Goal: Task Accomplishment & Management: Complete application form

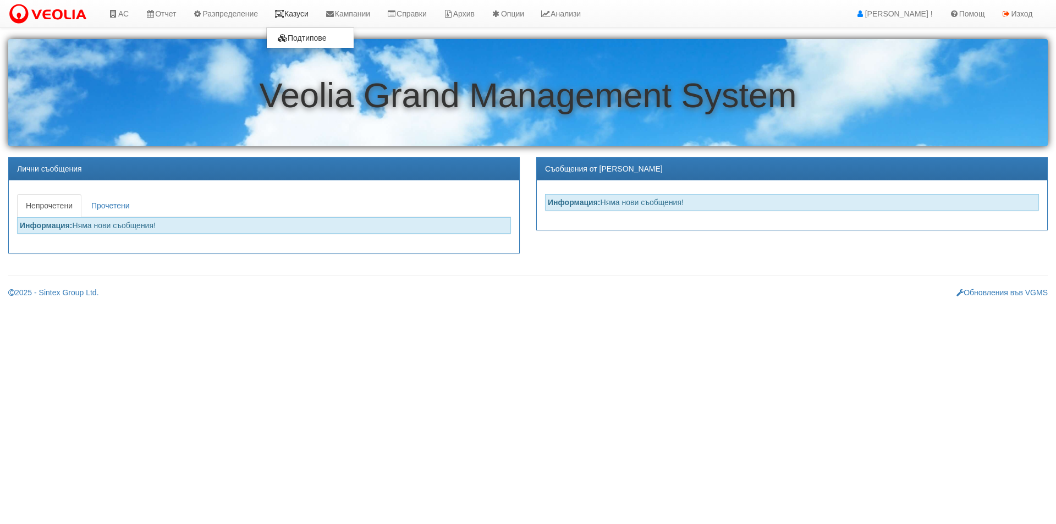
click at [316, 19] on link "Казуси" at bounding box center [291, 13] width 51 height 27
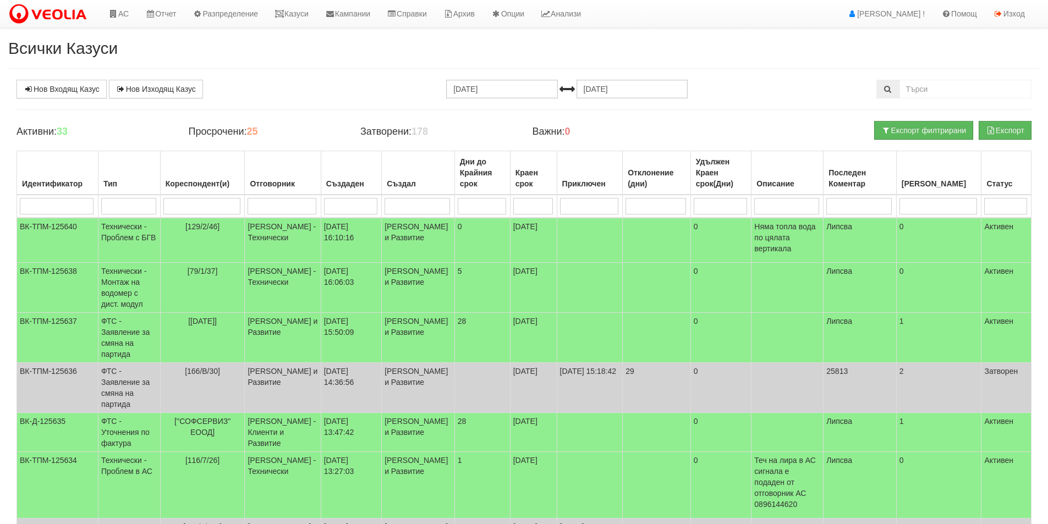
click at [87, 207] on input "search" at bounding box center [57, 206] width 74 height 16
type input "125"
type input "125570"
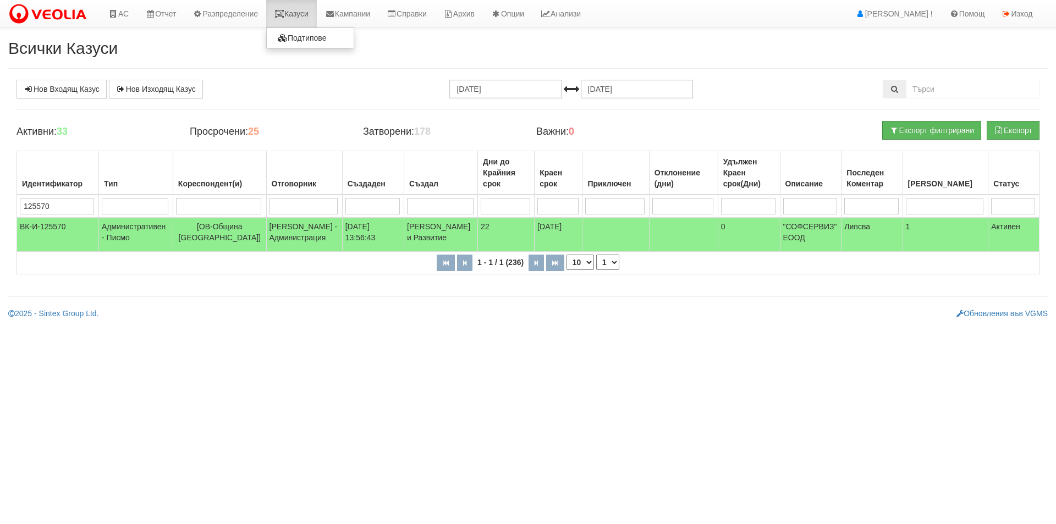
type input "125570"
click at [306, 14] on link "Казуси" at bounding box center [291, 13] width 51 height 27
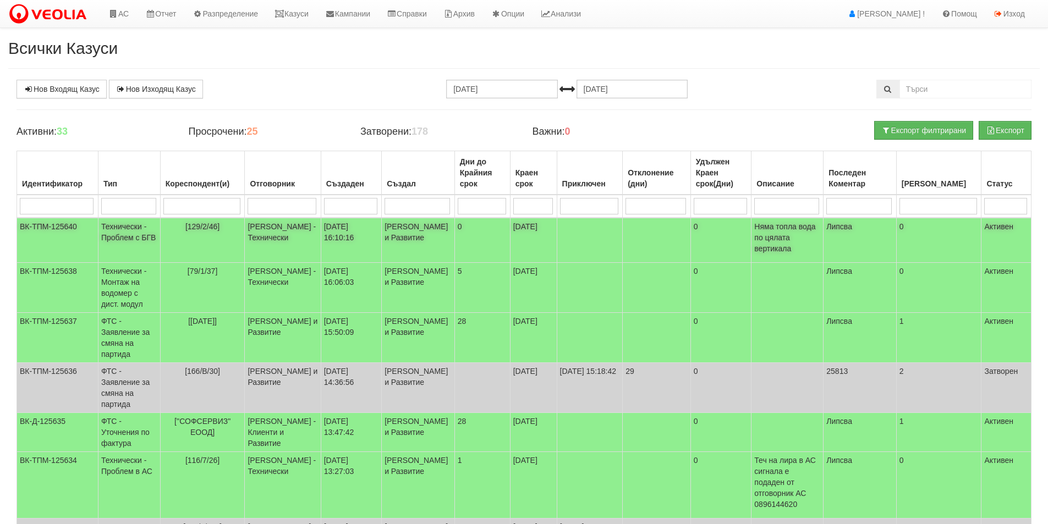
click at [300, 244] on td "[PERSON_NAME] - Технически" at bounding box center [283, 240] width 76 height 45
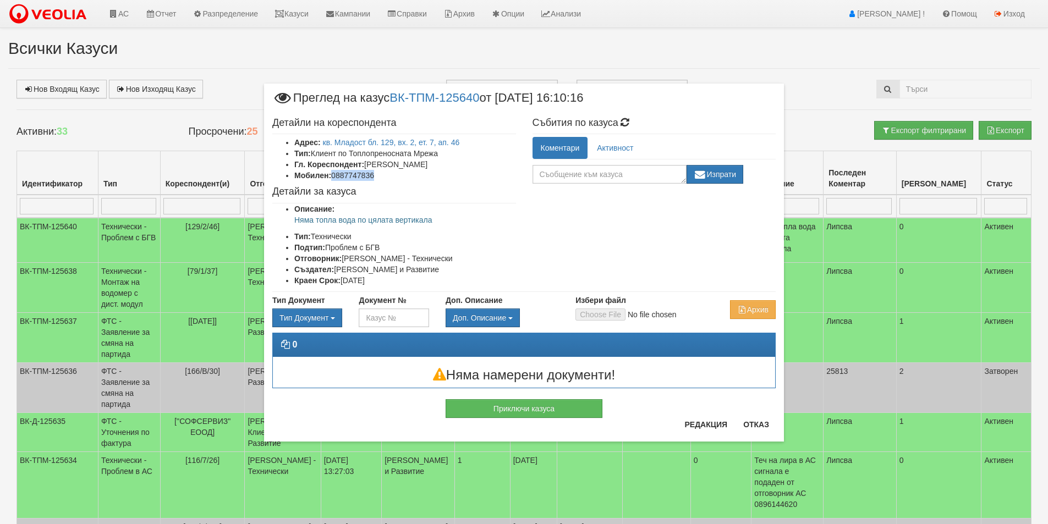
drag, startPoint x: 379, startPoint y: 178, endPoint x: 333, endPoint y: 179, distance: 45.7
click at [333, 179] on li "Мобилен: 0887747836" at bounding box center [405, 175] width 222 height 11
copy li "0887747836"
drag, startPoint x: 463, startPoint y: 218, endPoint x: 281, endPoint y: 221, distance: 181.5
click at [281, 221] on ul "Описание: Няма топла вода по цялата вертикала Тип: Технически Подтип: Проблем с…" at bounding box center [394, 244] width 244 height 82
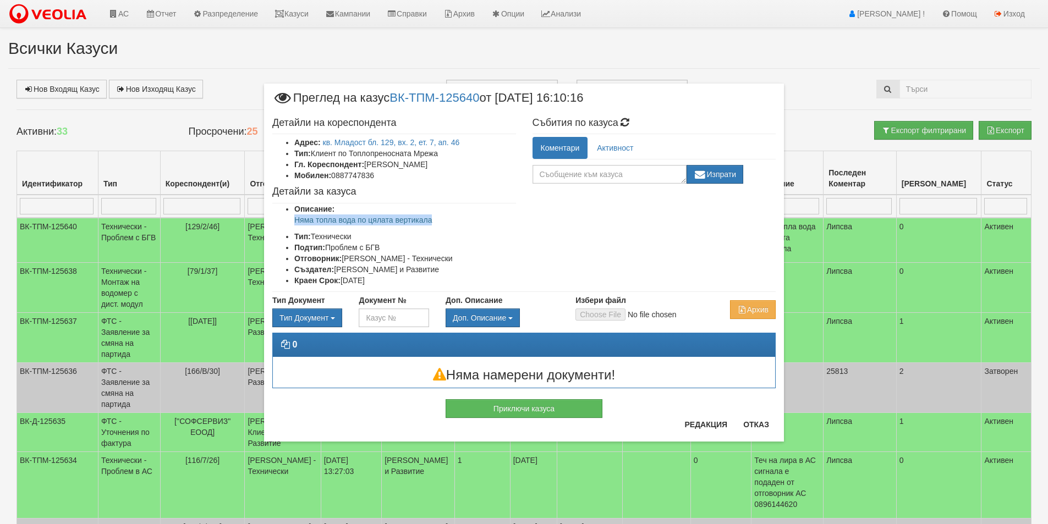
copy p "Няма топла вода по цялата вертикала"
click at [756, 422] on button "Отказ" at bounding box center [755, 425] width 39 height 18
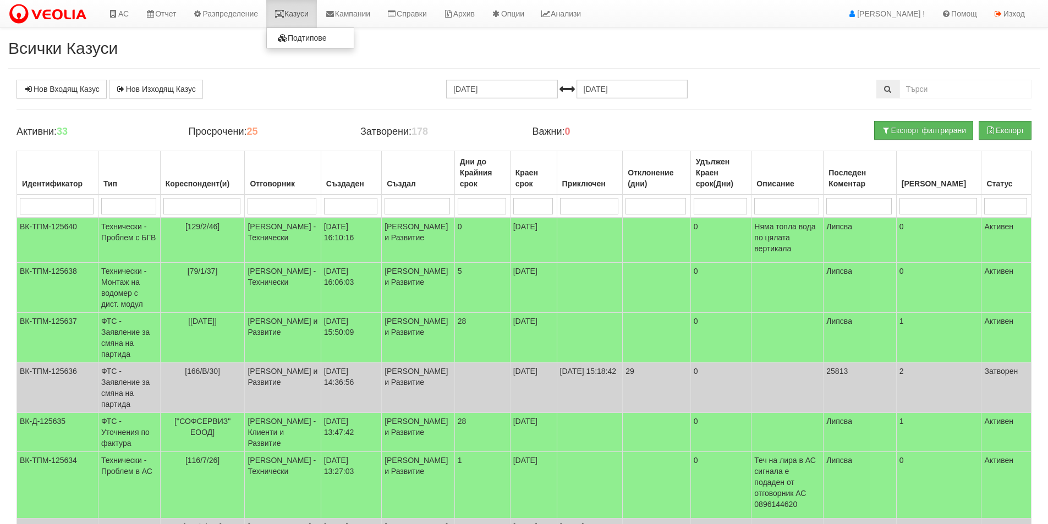
click at [317, 13] on link "Казуси" at bounding box center [291, 13] width 51 height 27
click at [286, 9] on link "Казуси" at bounding box center [291, 13] width 51 height 27
click at [279, 19] on link "Казуси" at bounding box center [291, 13] width 51 height 27
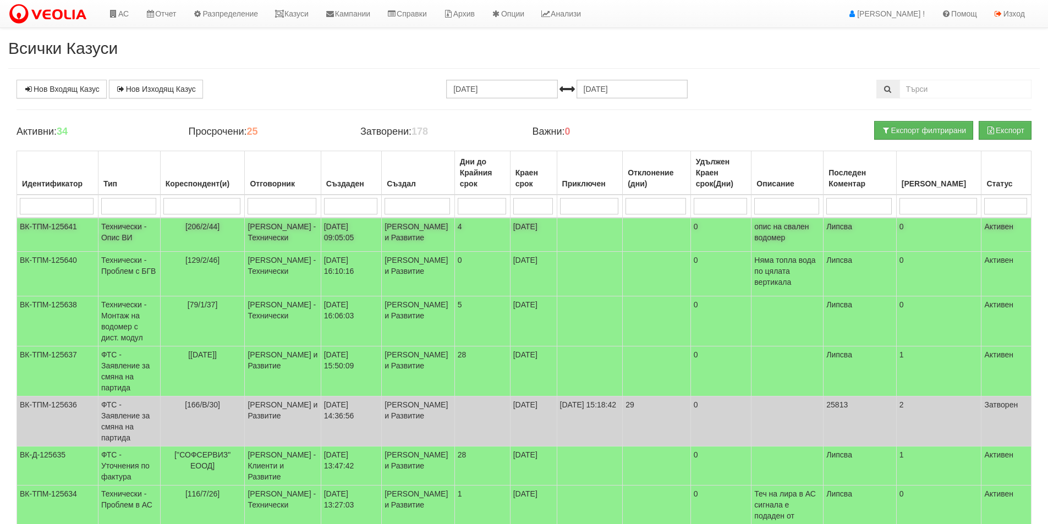
click at [264, 245] on td "[PERSON_NAME] - Технически" at bounding box center [283, 235] width 76 height 34
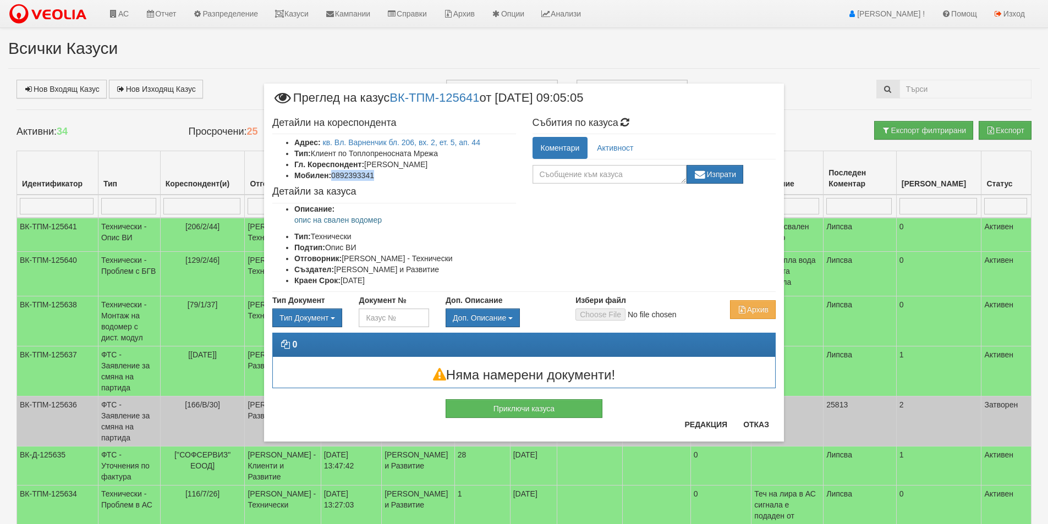
drag, startPoint x: 376, startPoint y: 175, endPoint x: 333, endPoint y: 174, distance: 43.5
click at [333, 174] on li "Мобилен: 0892393341" at bounding box center [405, 175] width 222 height 11
copy li "0892393341"
drag, startPoint x: 389, startPoint y: 222, endPoint x: 265, endPoint y: 221, distance: 124.3
click at [265, 221] on div "Детайли на кореспондента Адрес: кв. Вл. Варненчик бл. 206, вх. 2, ет. 5, ап. 44…" at bounding box center [394, 202] width 260 height 180
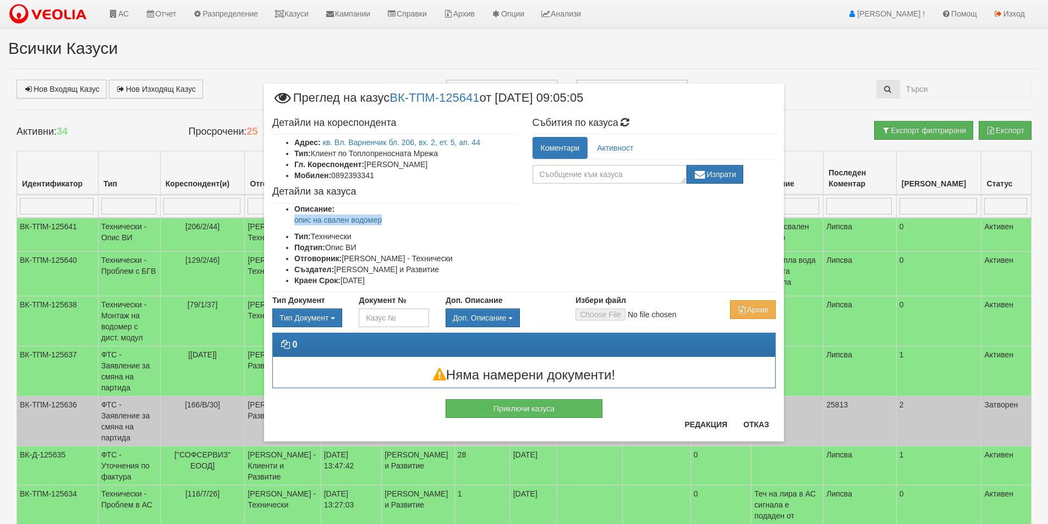
copy p "опис на свален водомер"
drag, startPoint x: 312, startPoint y: 21, endPoint x: 289, endPoint y: 28, distance: 24.7
click at [312, 21] on div "× Преглед на казус ВК-ТПМ-125641 от 24/09/2025 09:05:05 Детайли на кореспондент…" at bounding box center [524, 234] width 536 height 469
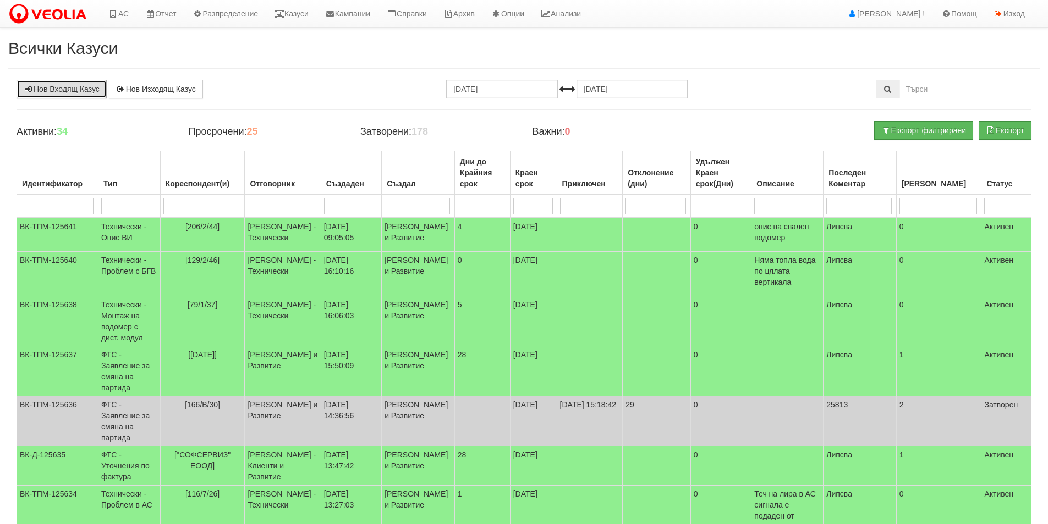
click at [98, 89] on link "Нов Входящ Казус" at bounding box center [61, 89] width 90 height 19
click at [297, 248] on td "[PERSON_NAME] - Технически" at bounding box center [283, 235] width 76 height 34
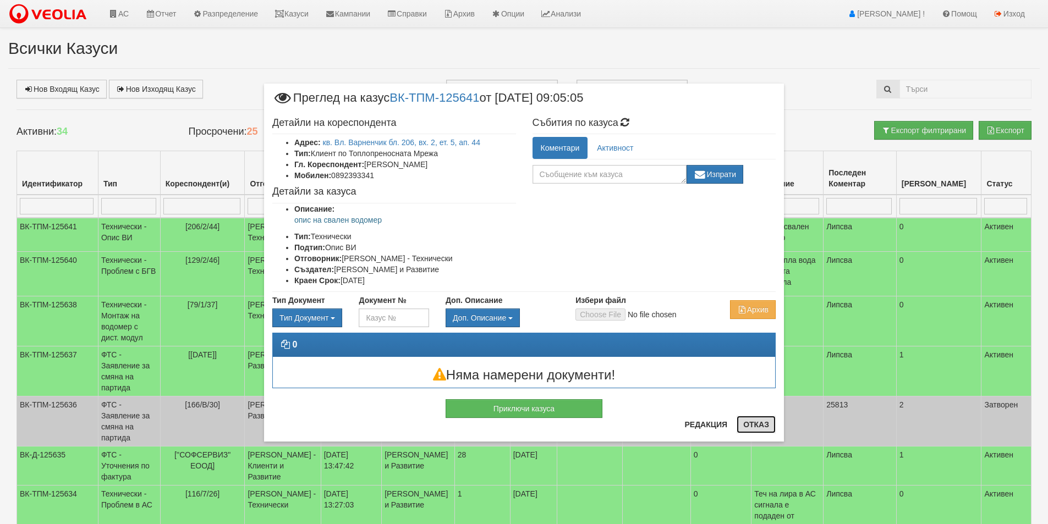
click at [767, 426] on button "Отказ" at bounding box center [755, 425] width 39 height 18
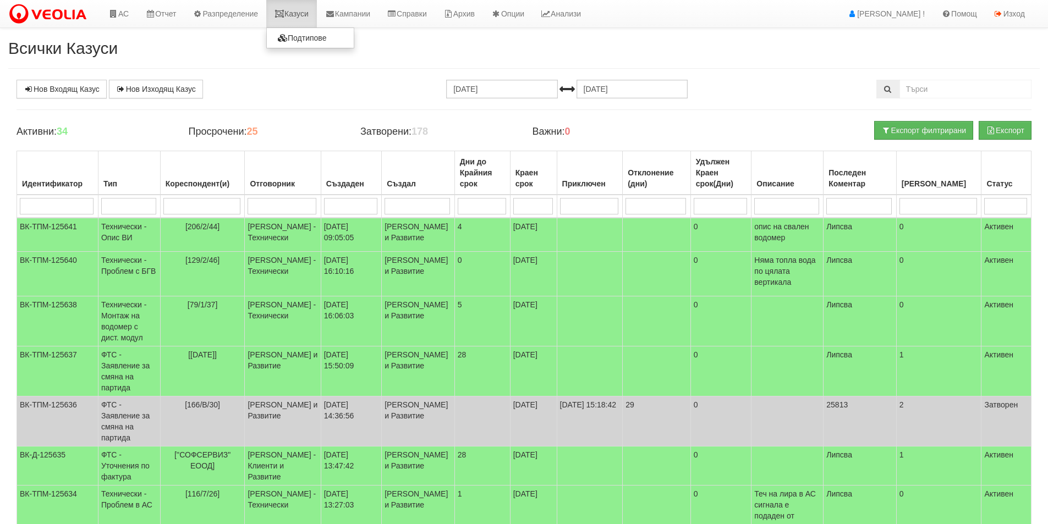
click at [296, 10] on link "Казуси" at bounding box center [291, 13] width 51 height 27
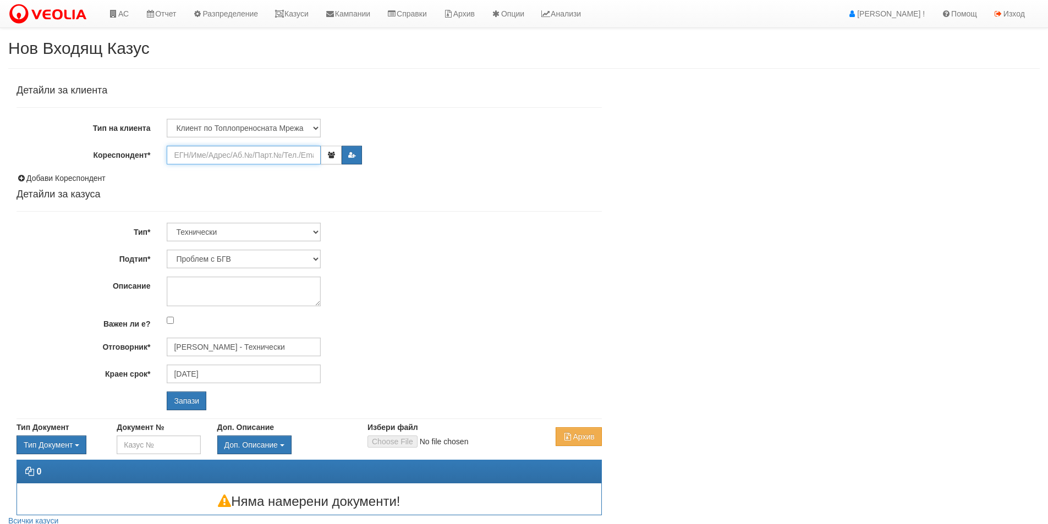
click at [230, 162] on input "Кореспондент*" at bounding box center [244, 155] width 154 height 19
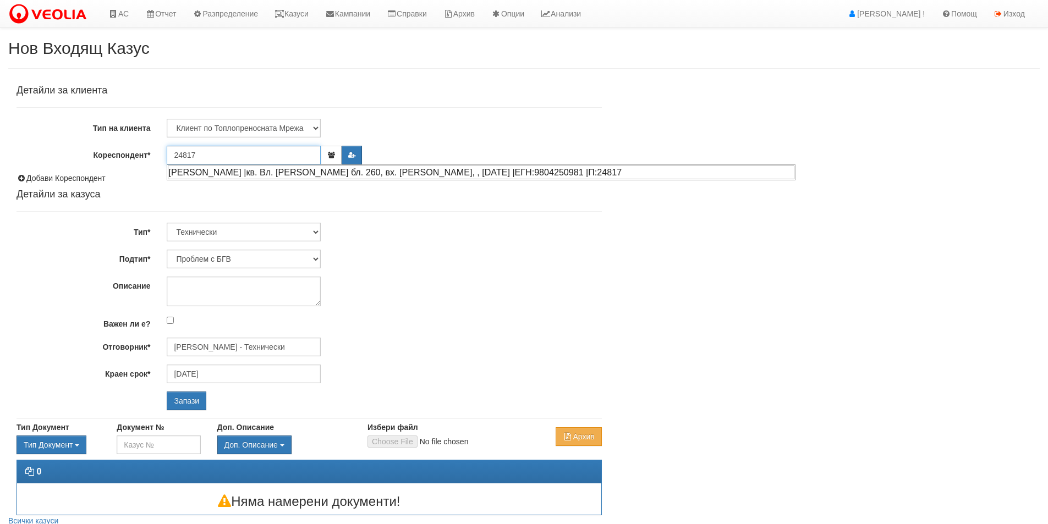
click at [232, 174] on div "[PERSON_NAME] |кв. Вл. [PERSON_NAME] бл. 260, вх. [PERSON_NAME], , [DATE] |ЕГН:…" at bounding box center [481, 173] width 626 height 14
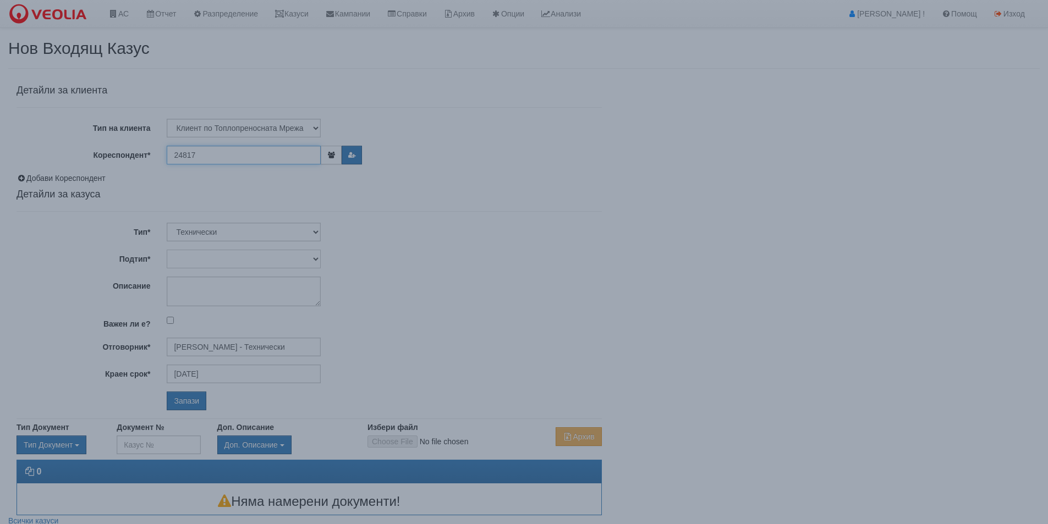
type input "[PERSON_NAME]"
type input "[PERSON_NAME] - Технически"
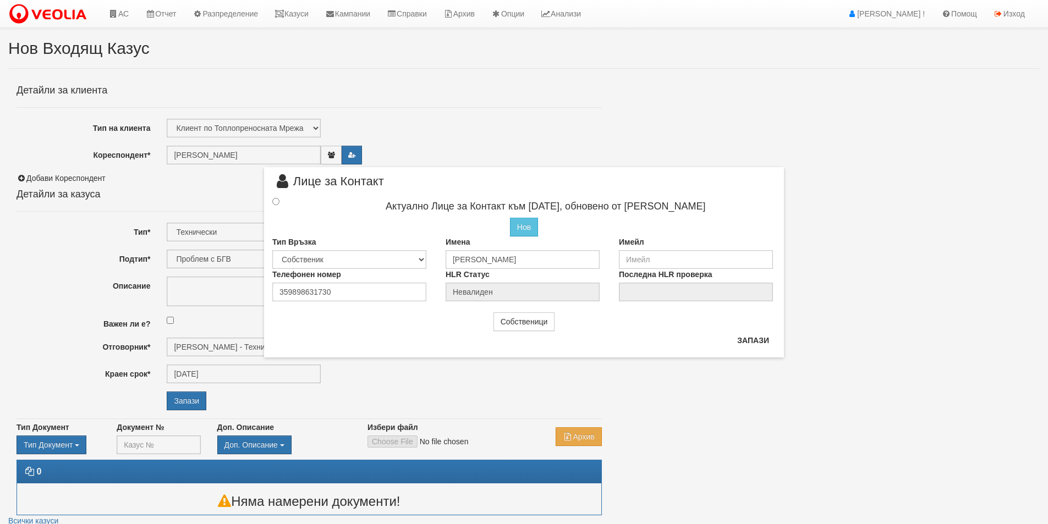
click at [279, 204] on div at bounding box center [285, 202] width 43 height 12
click at [279, 203] on div at bounding box center [285, 202] width 43 height 12
click at [758, 345] on button "Запази" at bounding box center [752, 341] width 45 height 18
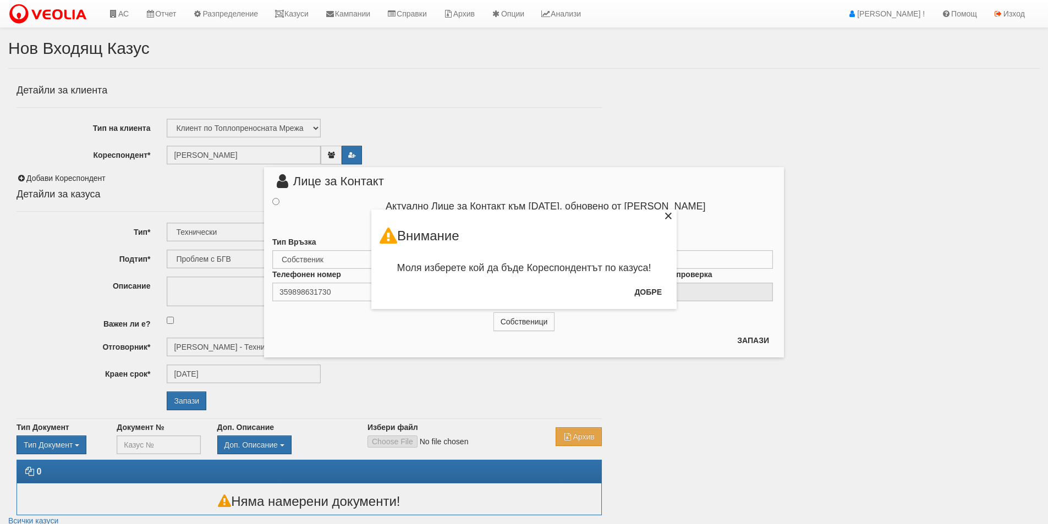
click at [667, 221] on div "×" at bounding box center [668, 217] width 11 height 11
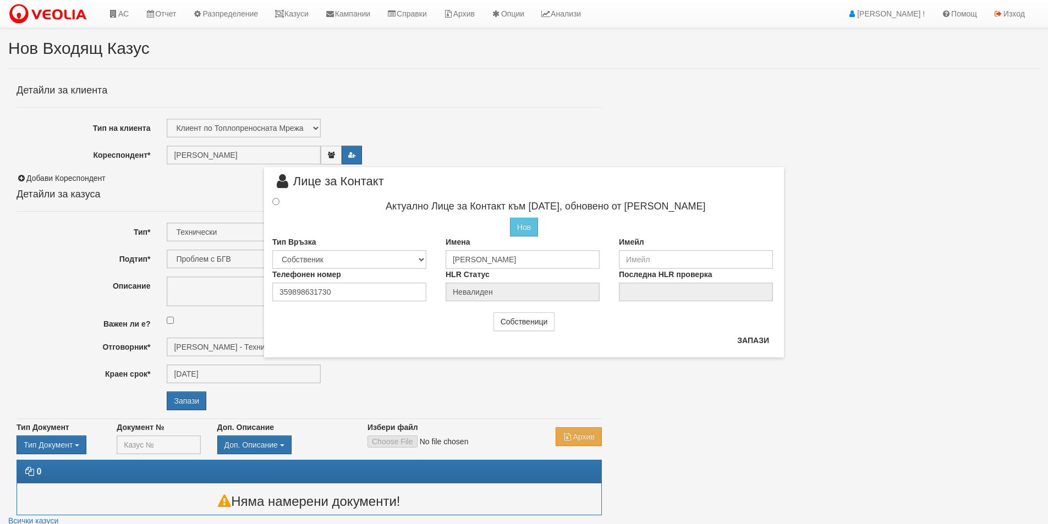
click at [272, 199] on div at bounding box center [285, 202] width 43 height 12
click at [275, 201] on input "radio" at bounding box center [275, 201] width 7 height 7
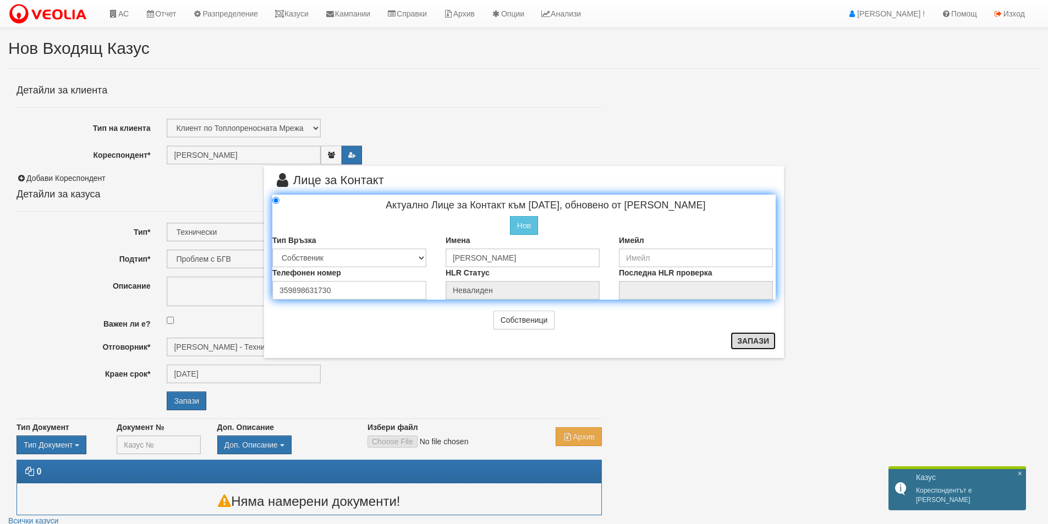
click at [762, 344] on button "Запази" at bounding box center [752, 341] width 45 height 18
radio input "true"
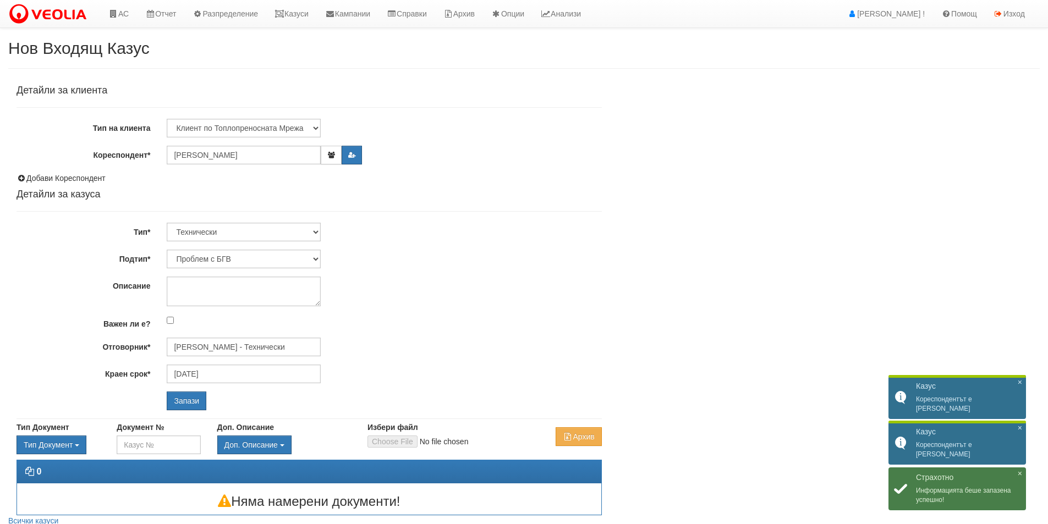
click at [247, 220] on div "Детайли за клиента Тип на клиента Клиент по Топлопреносната Мрежа Институция Па…" at bounding box center [308, 247] width 585 height 325
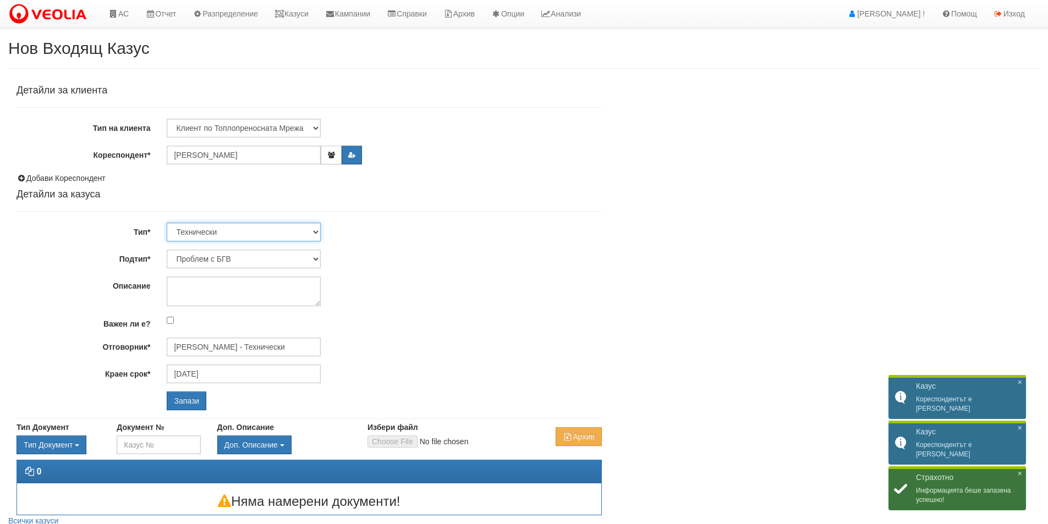
drag, startPoint x: 242, startPoint y: 229, endPoint x: 242, endPoint y: 238, distance: 9.3
click at [243, 229] on select "Технически ФТС Търговски Административен Производствен Експлоатационен Финансов…" at bounding box center [244, 232] width 154 height 19
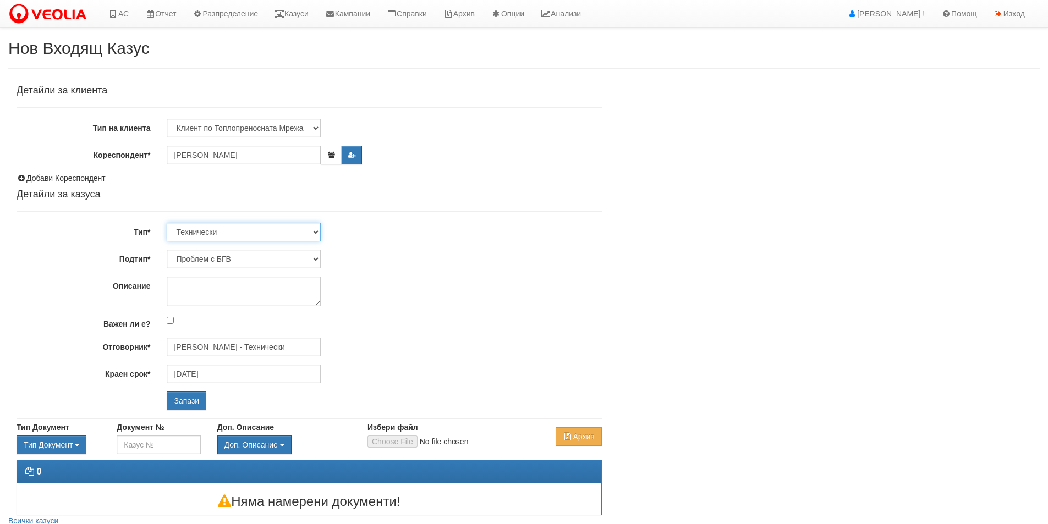
click at [167, 223] on select "Технически ФТС Търговски Административен Производствен Експлоатационен Финансов…" at bounding box center [244, 232] width 154 height 19
click at [226, 253] on select "Проблем с БГВ Теч ВОИ Теч БГВ Теч в АС Теч от водомер Проблем в АС Интервенция …" at bounding box center [244, 259] width 154 height 19
select select "Пуск/Спиране на отопление"
click at [167, 250] on select "Проблем с БГВ Теч ВОИ Теч БГВ Теч в АС Теч от водомер Проблем в АС Интервенция …" at bounding box center [244, 259] width 154 height 19
type input "[PERSON_NAME] - Технически"
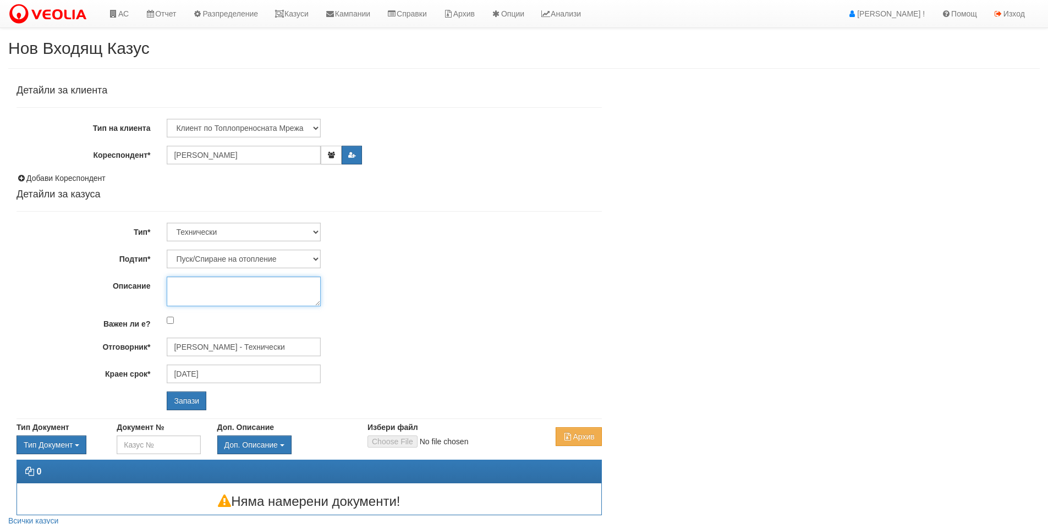
click at [222, 299] on textarea "Описание" at bounding box center [244, 292] width 154 height 30
type textarea "ПУСК - 13,10 + ПОС"
click at [200, 401] on input "Запази" at bounding box center [187, 401] width 40 height 19
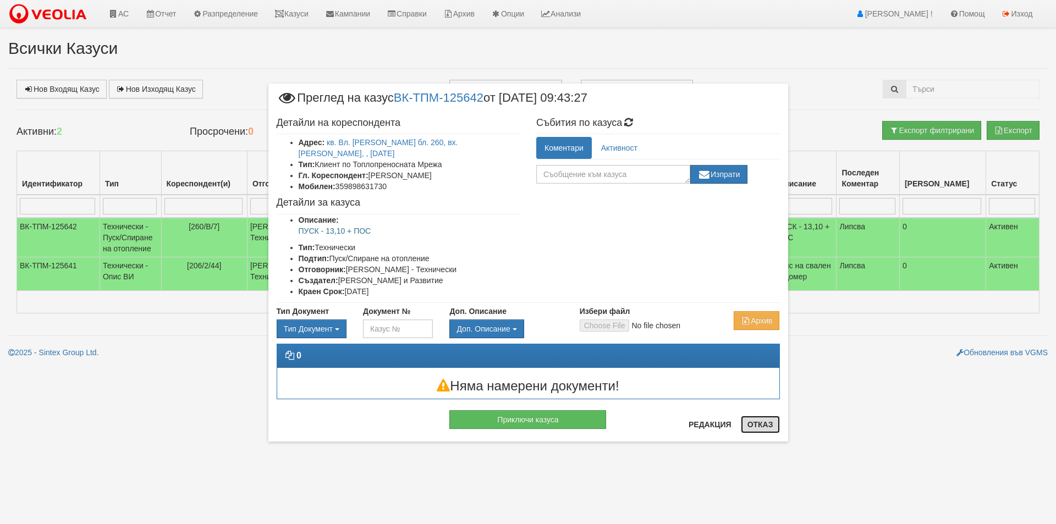
click at [768, 426] on button "Отказ" at bounding box center [760, 425] width 39 height 18
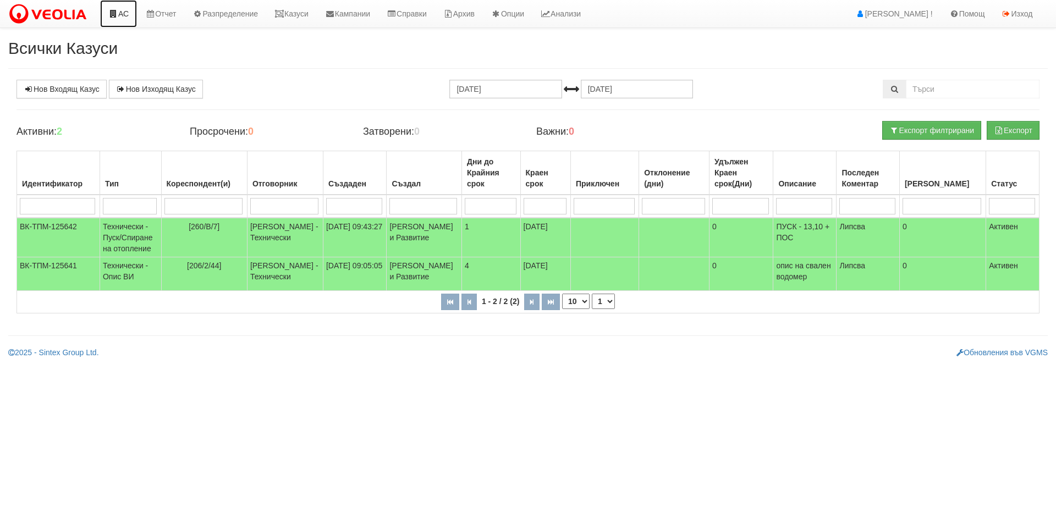
click at [136, 19] on link "АС" at bounding box center [118, 13] width 37 height 27
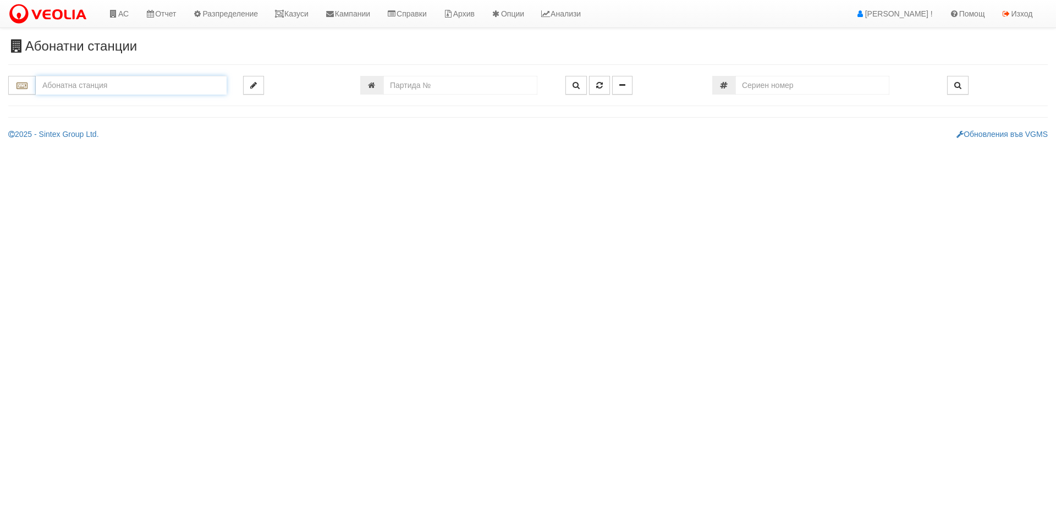
click at [111, 83] on input "text" at bounding box center [131, 85] width 191 height 19
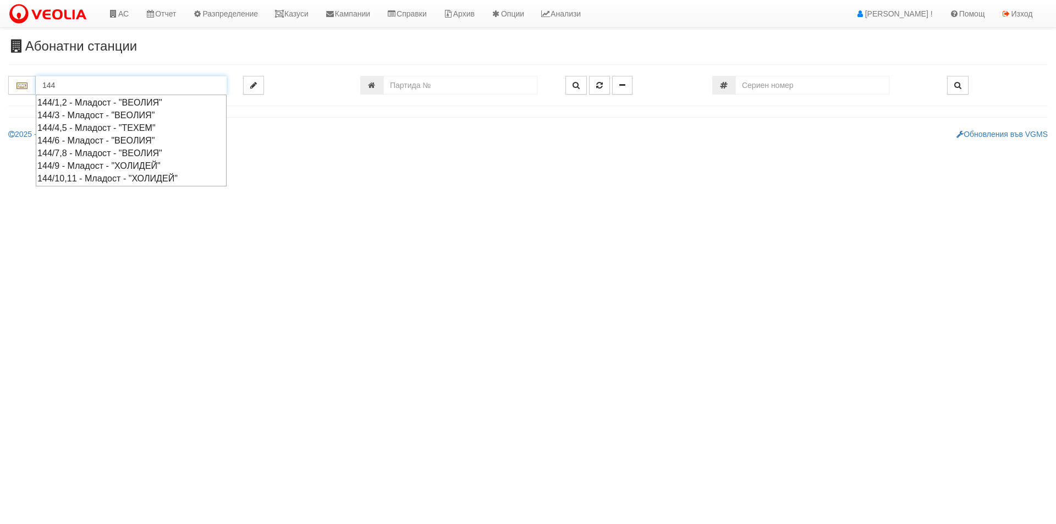
type input "144"
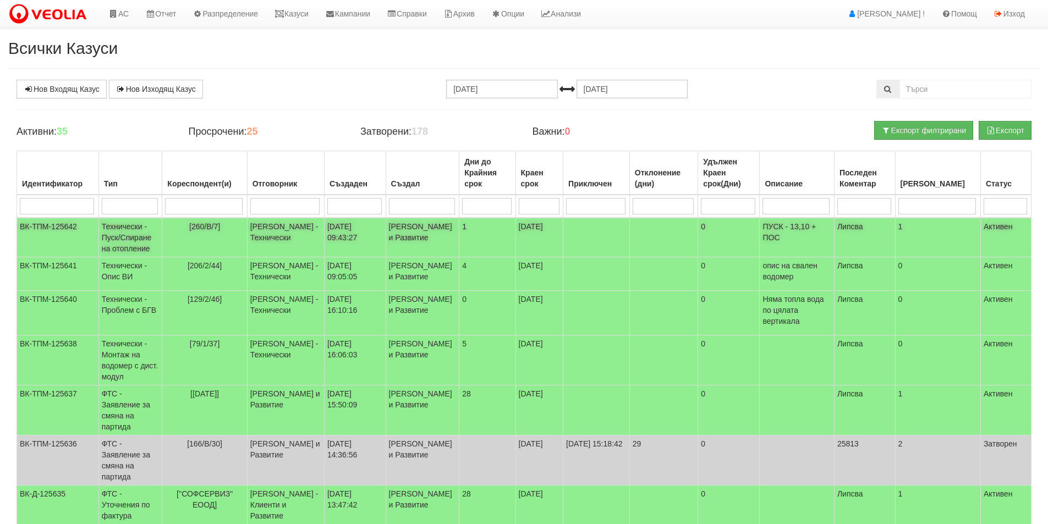
click at [376, 238] on td "[DATE] 09:43:27" at bounding box center [355, 238] width 62 height 40
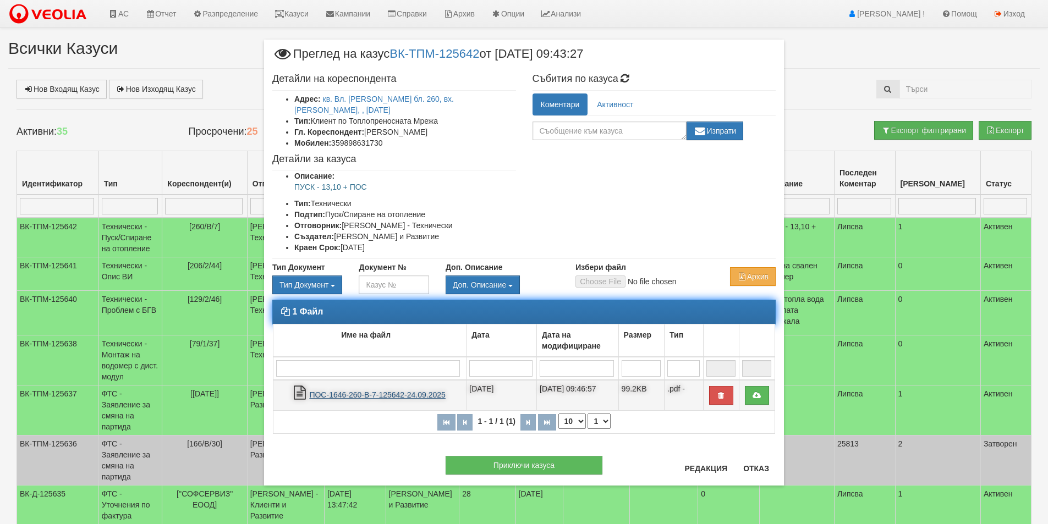
click at [417, 390] on link "ПОС-1646-260-В-7-125642-24.09.2025" at bounding box center [377, 394] width 136 height 9
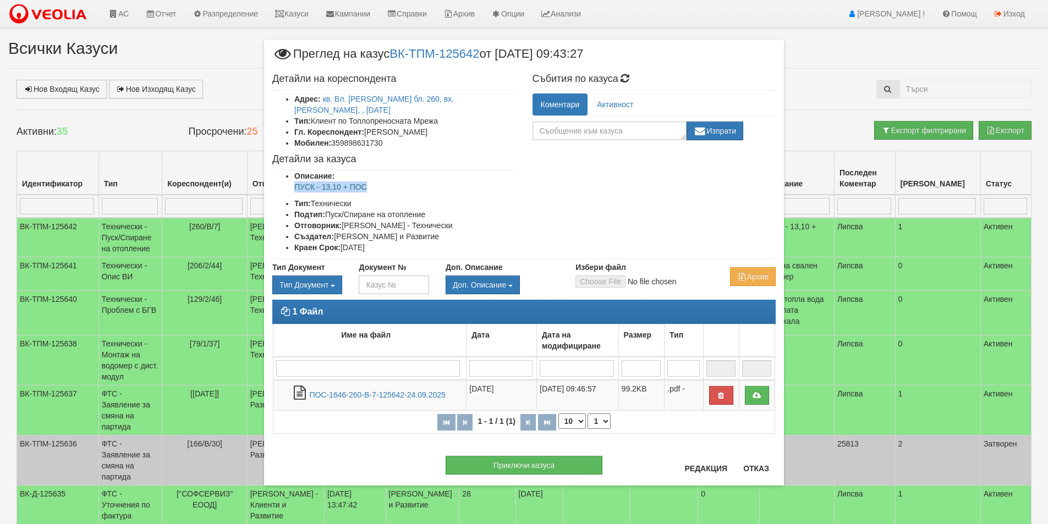
drag, startPoint x: 379, startPoint y: 176, endPoint x: 296, endPoint y: 180, distance: 83.1
click at [296, 181] on p "ПУСК - 13,10 + ПОС" at bounding box center [405, 186] width 222 height 11
copy p "ПУСК - 13,10 + ПОС"
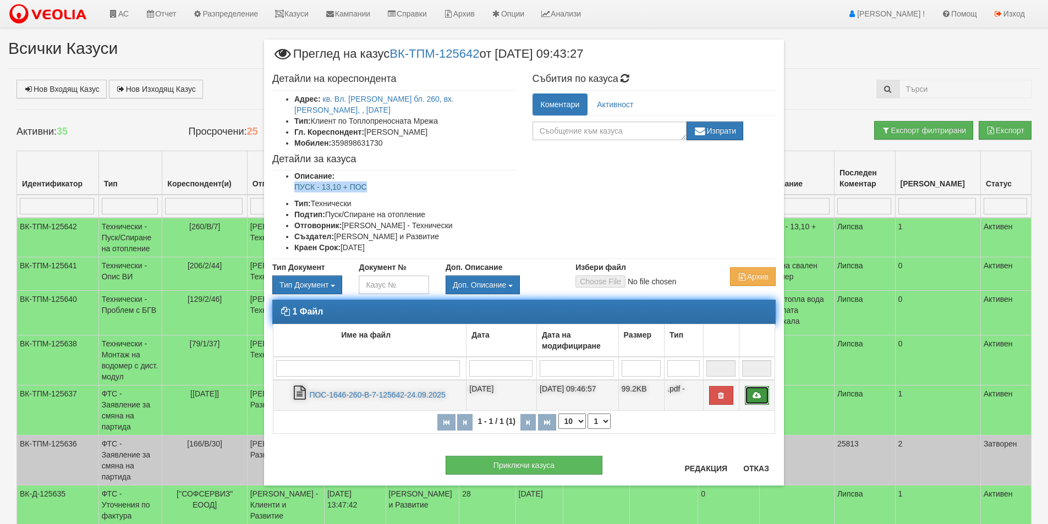
click at [763, 386] on link at bounding box center [757, 395] width 24 height 19
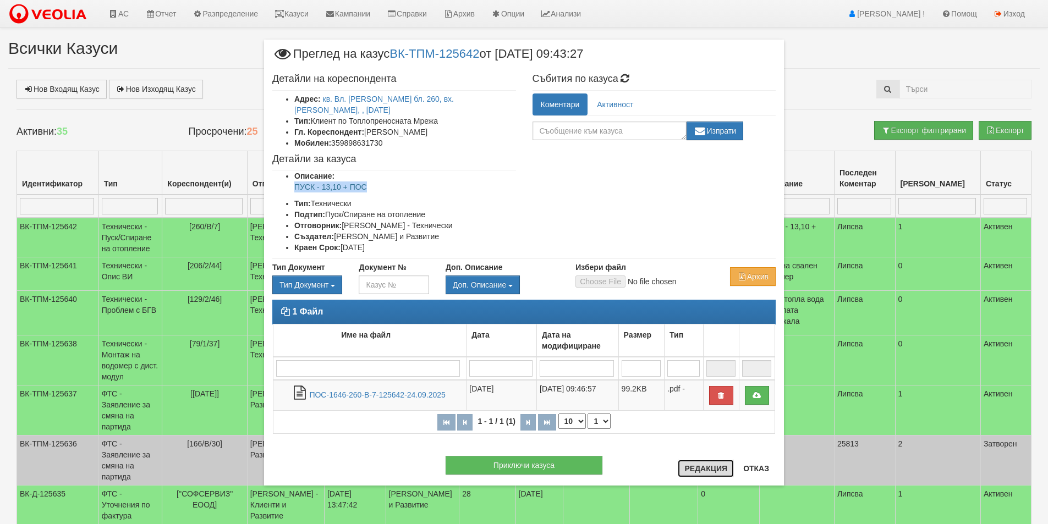
click at [715, 471] on button "Редакция" at bounding box center [706, 469] width 56 height 18
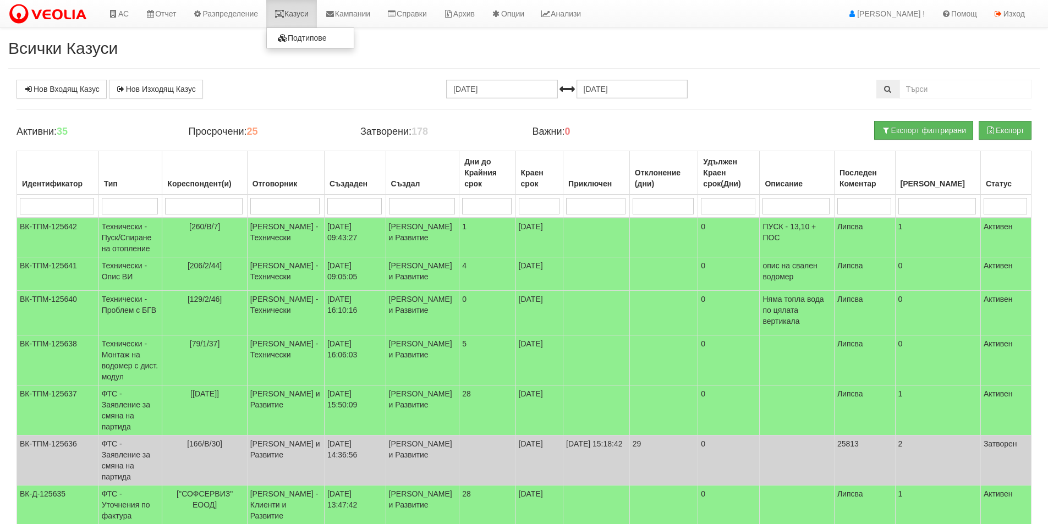
click at [293, 12] on link "Казуси" at bounding box center [291, 13] width 51 height 27
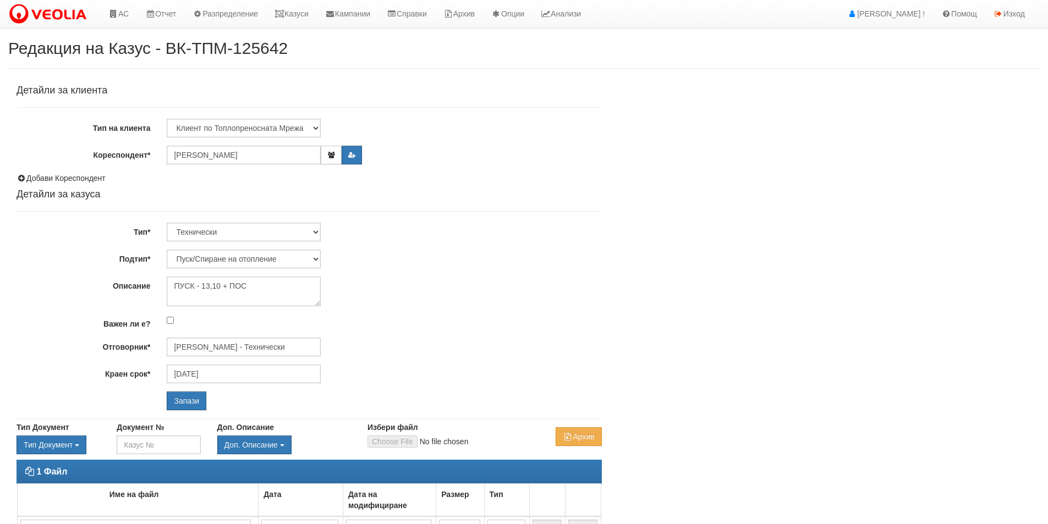
select select "Пуск/Спиране на отопление"
click at [203, 279] on textarea "ПУСК - 13,10 + ПОС" at bounding box center [244, 292] width 154 height 30
click at [203, 282] on textarea "ПУСК - 13,10 + ПОС" at bounding box center [244, 292] width 154 height 30
click at [214, 288] on textarea "ПУСК - 13,10 + ПОС" at bounding box center [244, 292] width 154 height 30
click at [219, 288] on textarea "ПУСК - 13,10 + ПОС" at bounding box center [244, 292] width 154 height 30
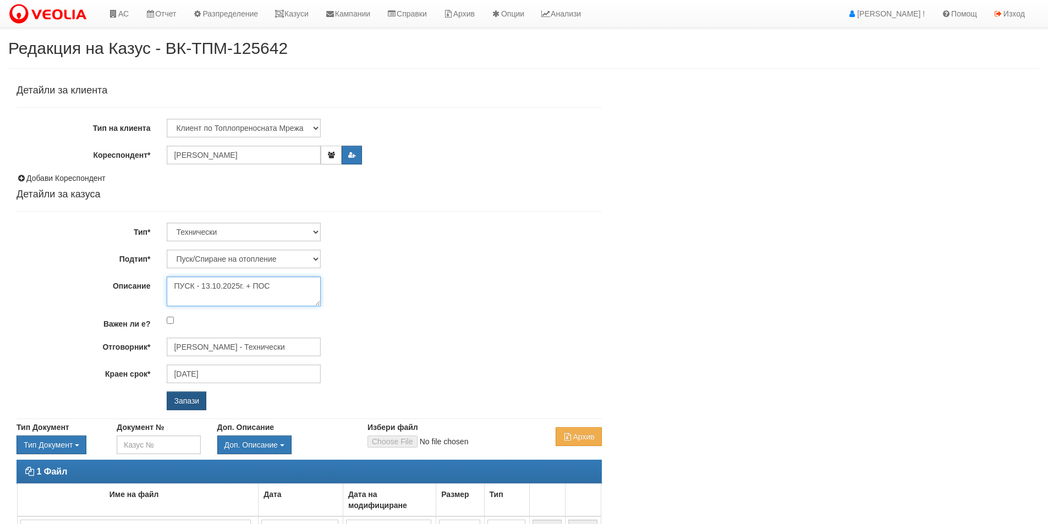
type textarea "ПУСК - 13.10.2025г. + ПОС"
click at [188, 398] on input "Запази" at bounding box center [187, 401] width 40 height 19
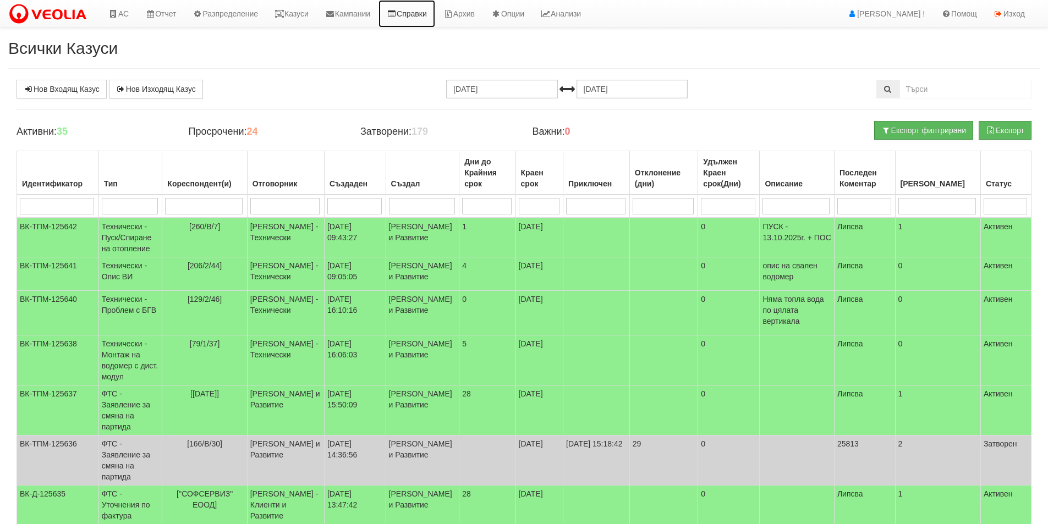
click at [422, 13] on link "Справки" at bounding box center [406, 13] width 57 height 27
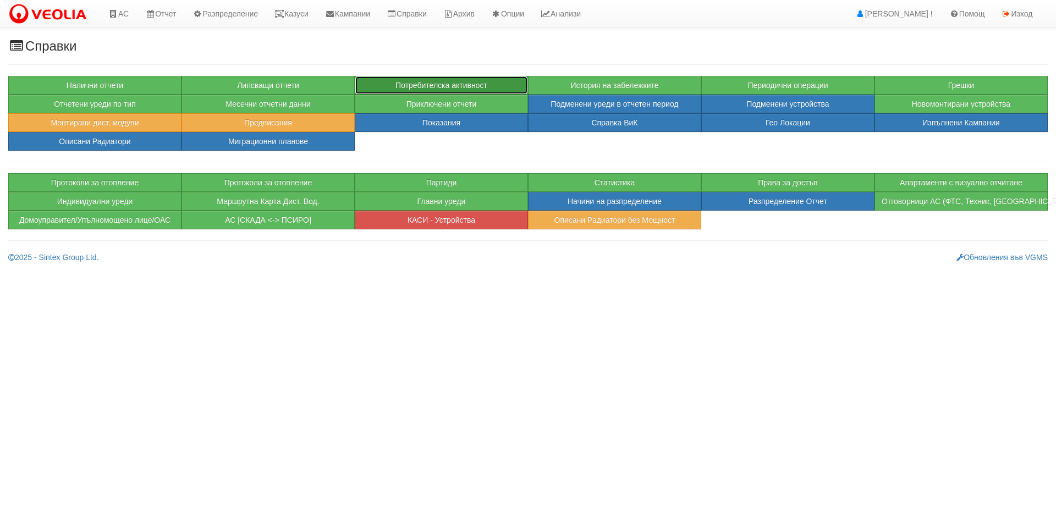
click at [456, 82] on button "Потребителска активност" at bounding box center [441, 85] width 173 height 19
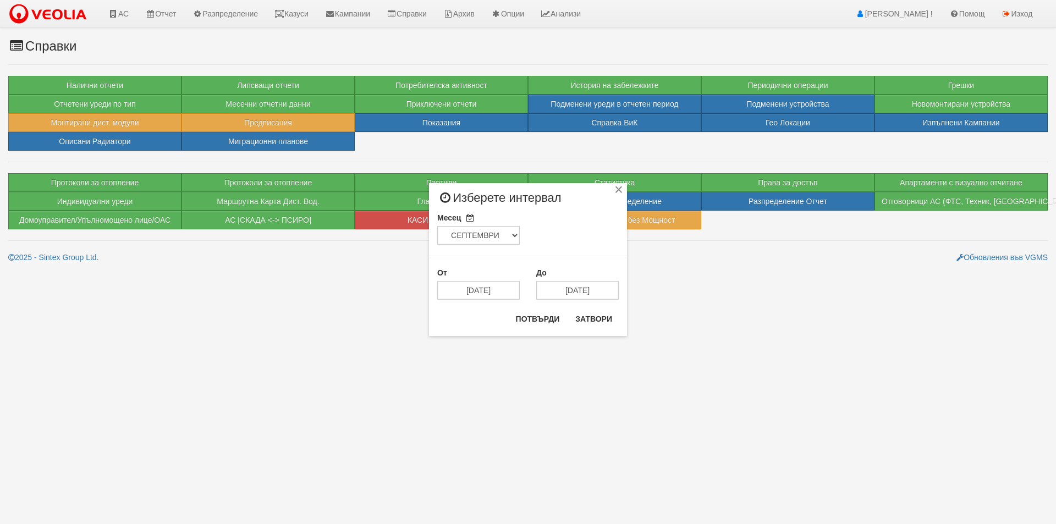
click at [498, 279] on div "От [DATE]" at bounding box center [478, 283] width 99 height 32
click at [495, 285] on input "[DATE]" at bounding box center [478, 290] width 82 height 19
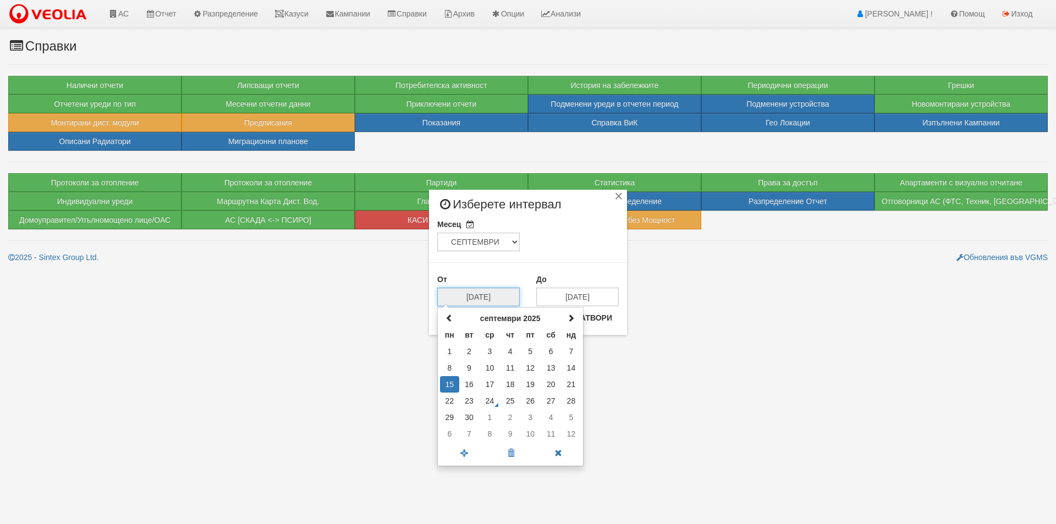
click at [486, 396] on td "24" at bounding box center [489, 401] width 21 height 16
type input "[DATE]"
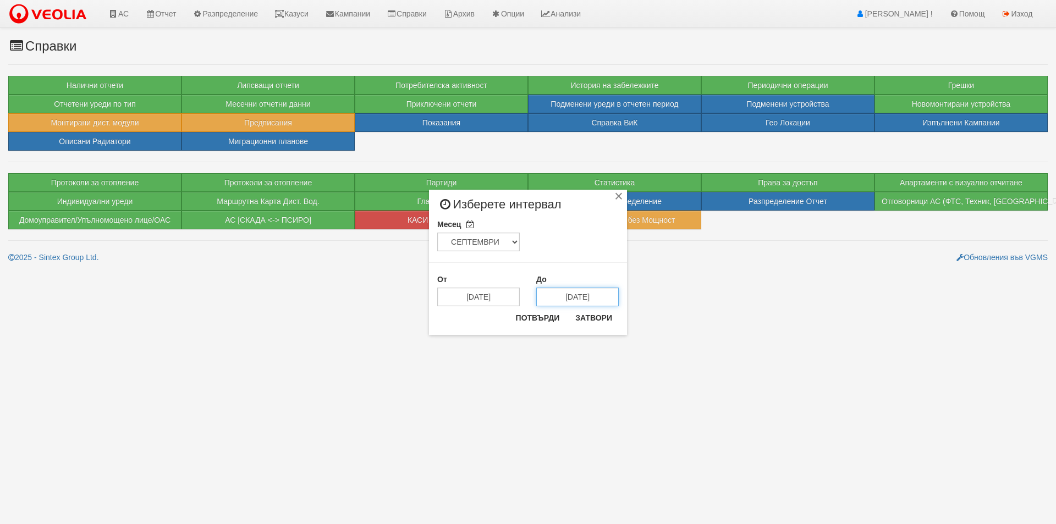
drag, startPoint x: 567, startPoint y: 293, endPoint x: 560, endPoint y: 292, distance: 6.6
click at [567, 292] on input "[DATE]" at bounding box center [577, 297] width 82 height 19
click at [543, 320] on th at bounding box center [548, 318] width 19 height 16
click at [592, 396] on td "24" at bounding box center [588, 401] width 21 height 16
type input "24/09/2025"
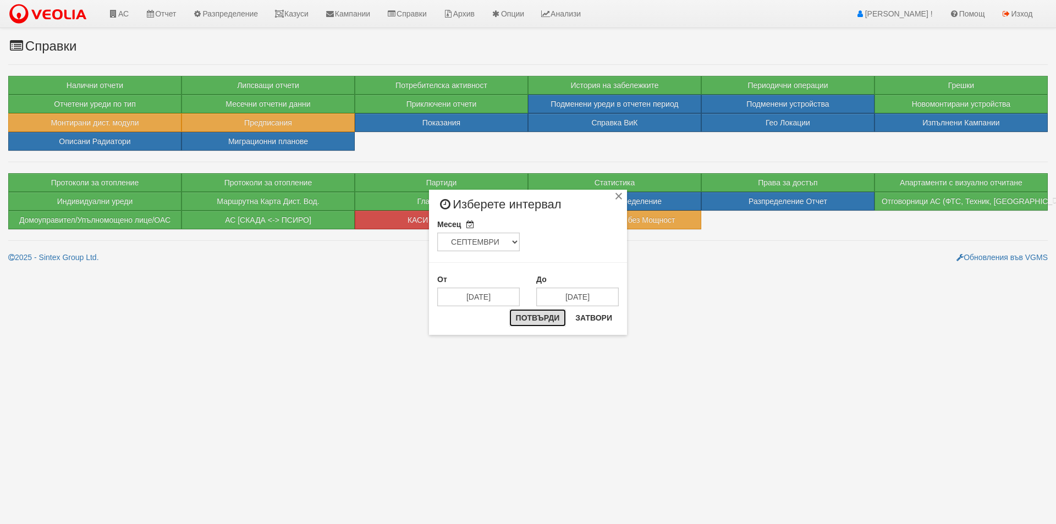
click at [544, 321] on button "Потвърди" at bounding box center [537, 318] width 57 height 18
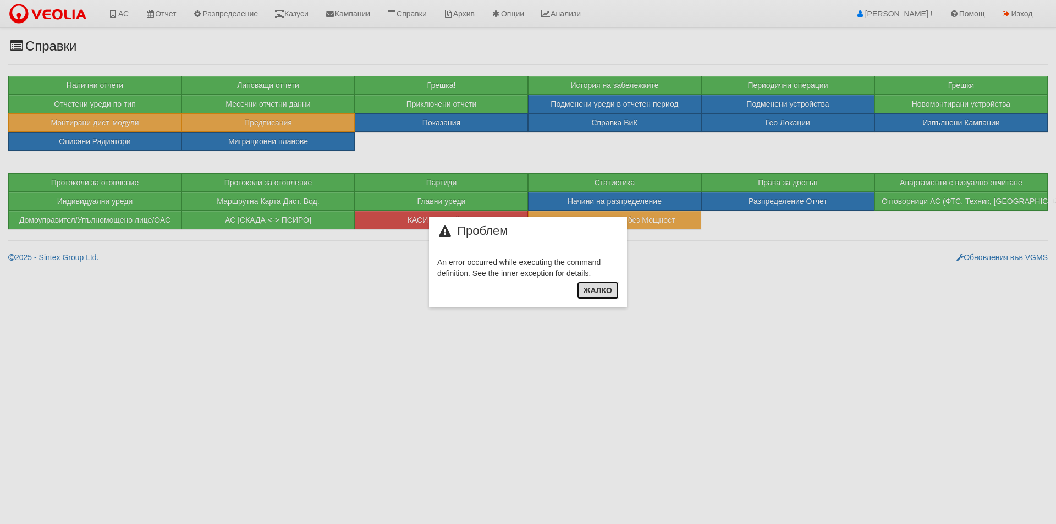
click at [602, 293] on button "Жалко" at bounding box center [598, 291] width 42 height 18
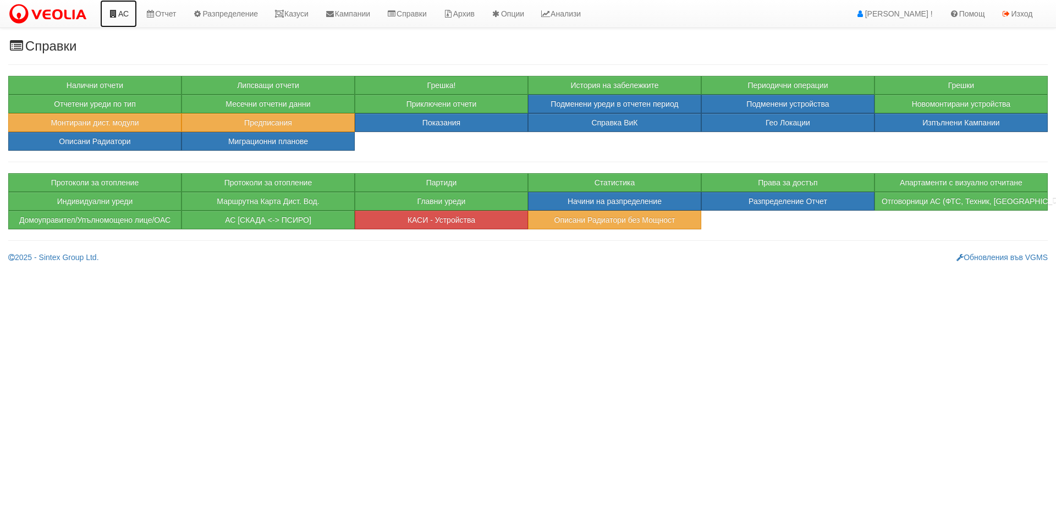
click at [134, 14] on link "АС" at bounding box center [118, 13] width 37 height 27
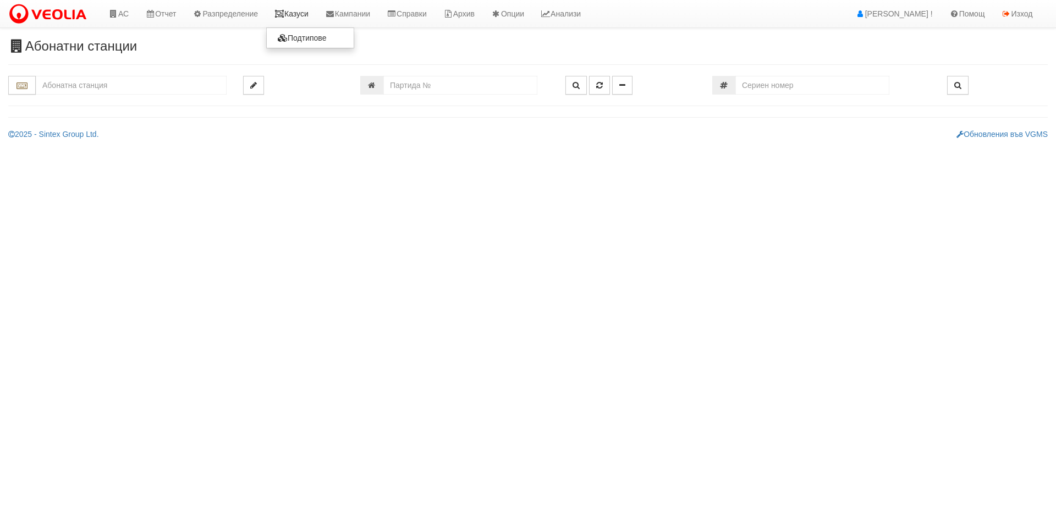
click at [315, 20] on link "Казуси" at bounding box center [291, 13] width 51 height 27
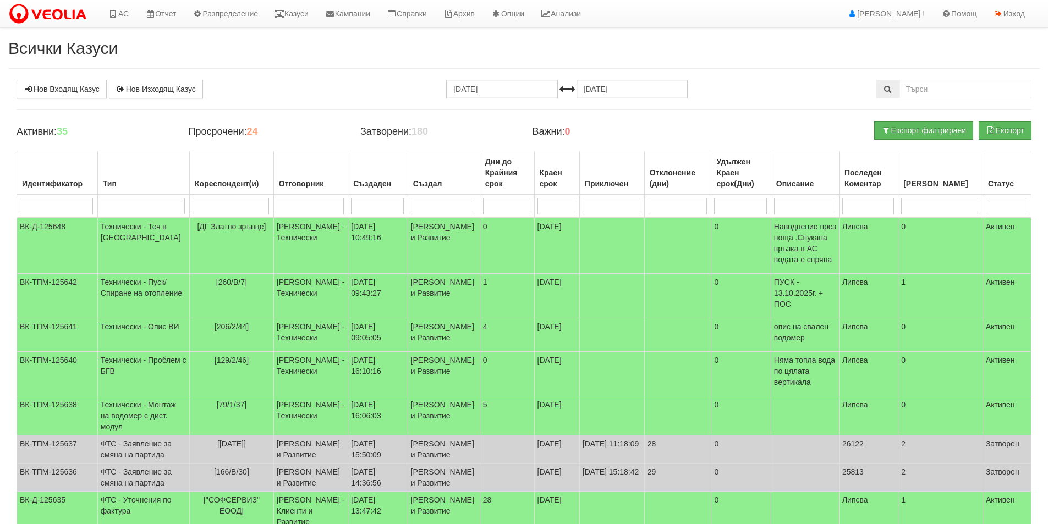
click at [316, 92] on div "Нов Входящ Казус Нов Изходящ Казус" at bounding box center [180, 89] width 344 height 19
click at [311, 10] on link "Казуси" at bounding box center [291, 13] width 51 height 27
drag, startPoint x: 414, startPoint y: 131, endPoint x: 443, endPoint y: 134, distance: 29.3
click at [443, 134] on h4 "Затворени: 180" at bounding box center [437, 131] width 155 height 11
click at [445, 127] on h4 "Затворени: 180" at bounding box center [437, 131] width 155 height 11
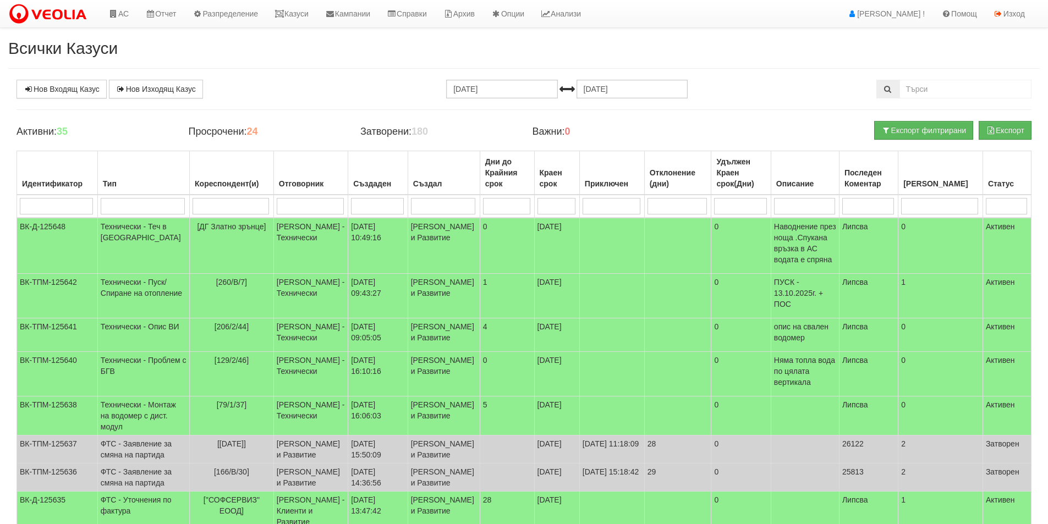
drag, startPoint x: 332, startPoint y: 184, endPoint x: 355, endPoint y: 184, distance: 23.1
click at [354, 184] on div "Създаден" at bounding box center [377, 183] width 53 height 15
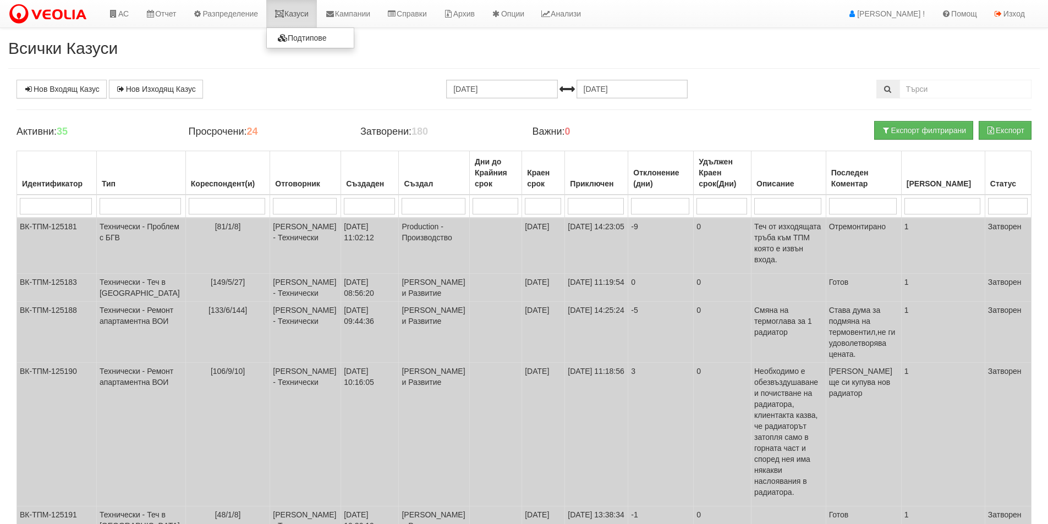
click at [310, 15] on link "Казуси" at bounding box center [291, 13] width 51 height 27
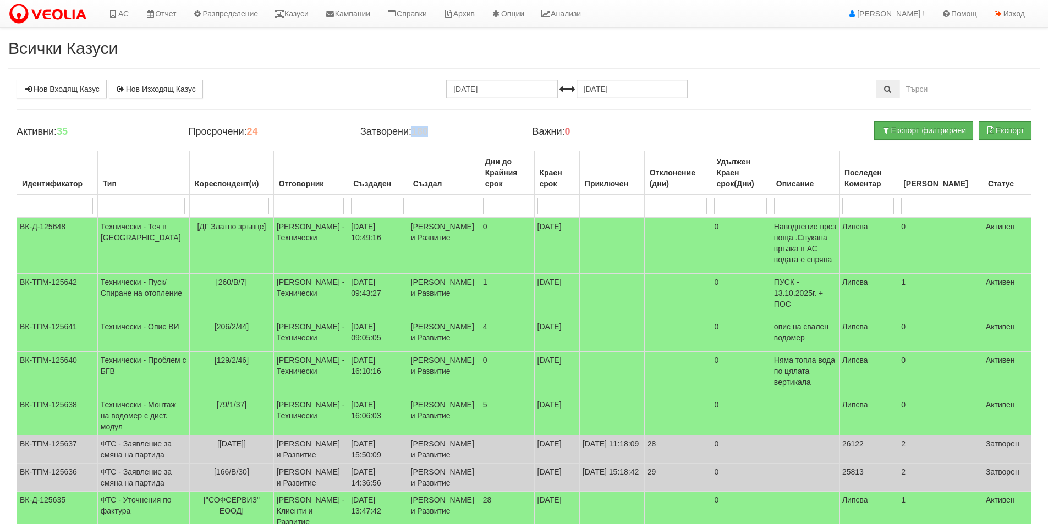
drag, startPoint x: 416, startPoint y: 129, endPoint x: 447, endPoint y: 131, distance: 30.9
click at [447, 131] on h4 "Затворени: 180" at bounding box center [437, 131] width 155 height 11
click at [678, 245] on td at bounding box center [677, 246] width 67 height 56
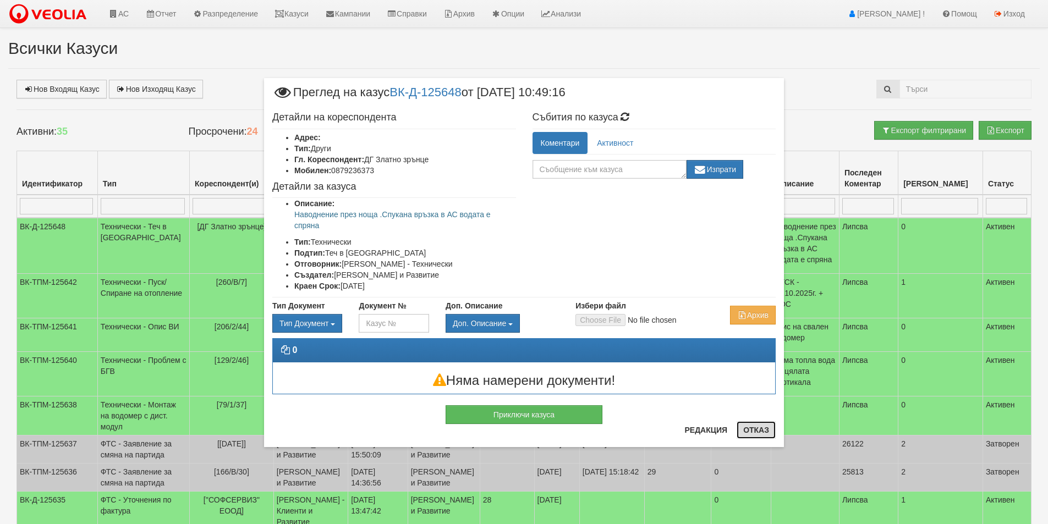
click at [761, 426] on button "Отказ" at bounding box center [755, 430] width 39 height 18
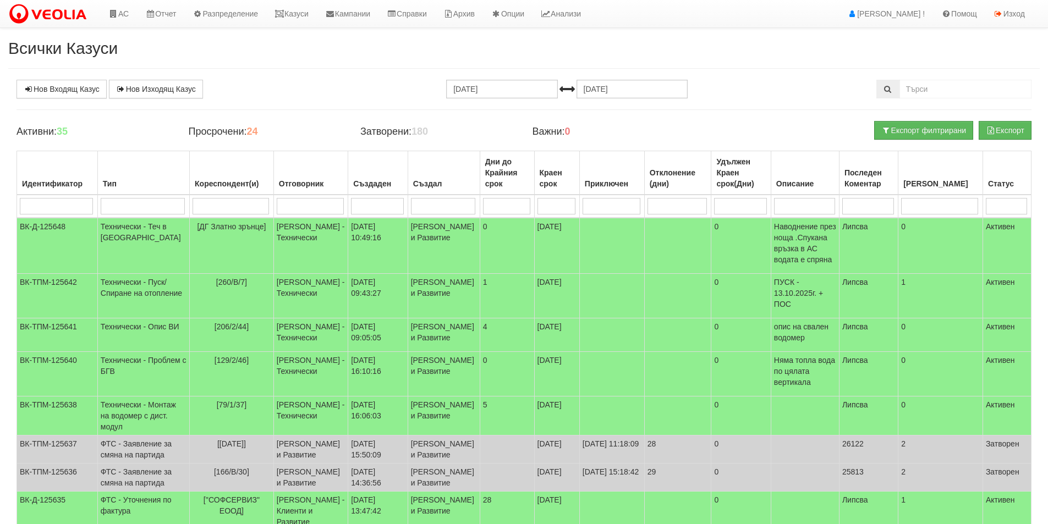
click at [293, 57] on div "Всички Казуси Нов Входящ Казус Нов Изходящ Казус [DATE] [DATE] Зареждане на каз…" at bounding box center [524, 365] width 1048 height 653
